Goal: Task Accomplishment & Management: Use online tool/utility

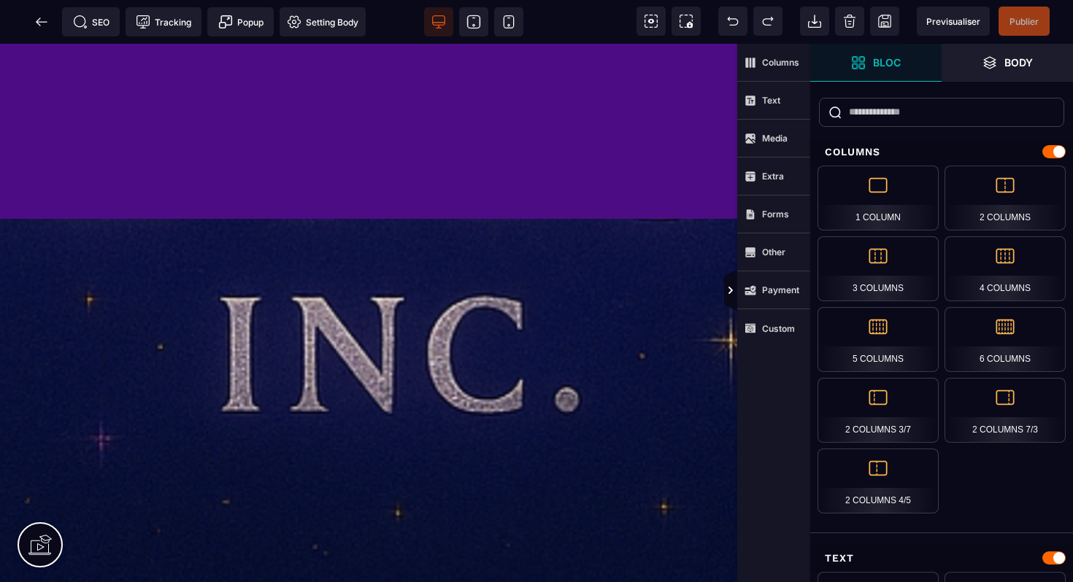
scroll to position [1876, 0]
click at [47, 20] on icon at bounding box center [41, 22] width 15 height 15
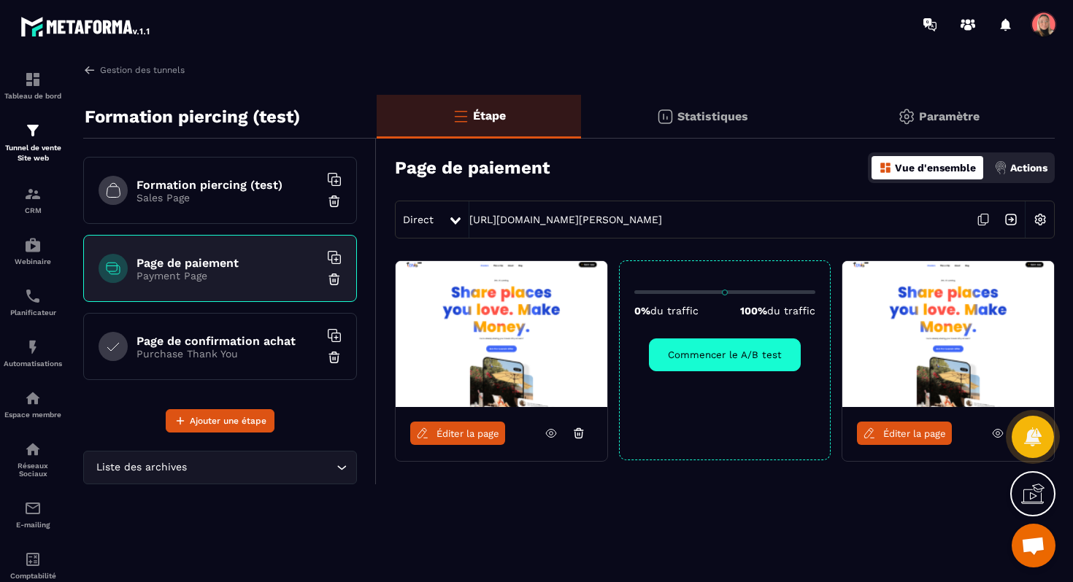
click at [271, 348] on p "Purchase Thank You" at bounding box center [227, 354] width 182 height 12
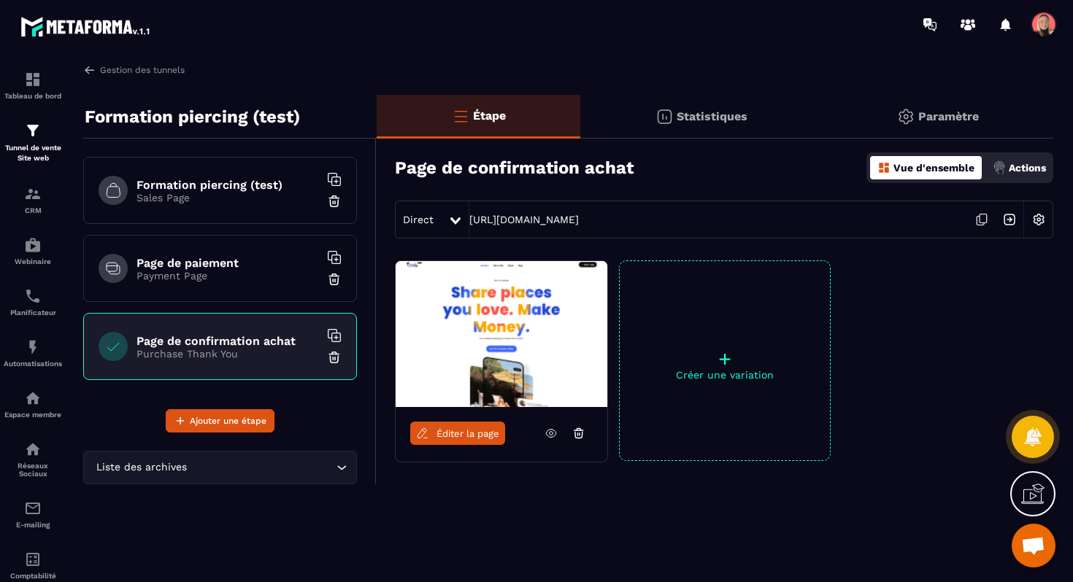
click at [477, 442] on link "Éditer la page" at bounding box center [457, 433] width 95 height 23
